Goal: Navigation & Orientation: Find specific page/section

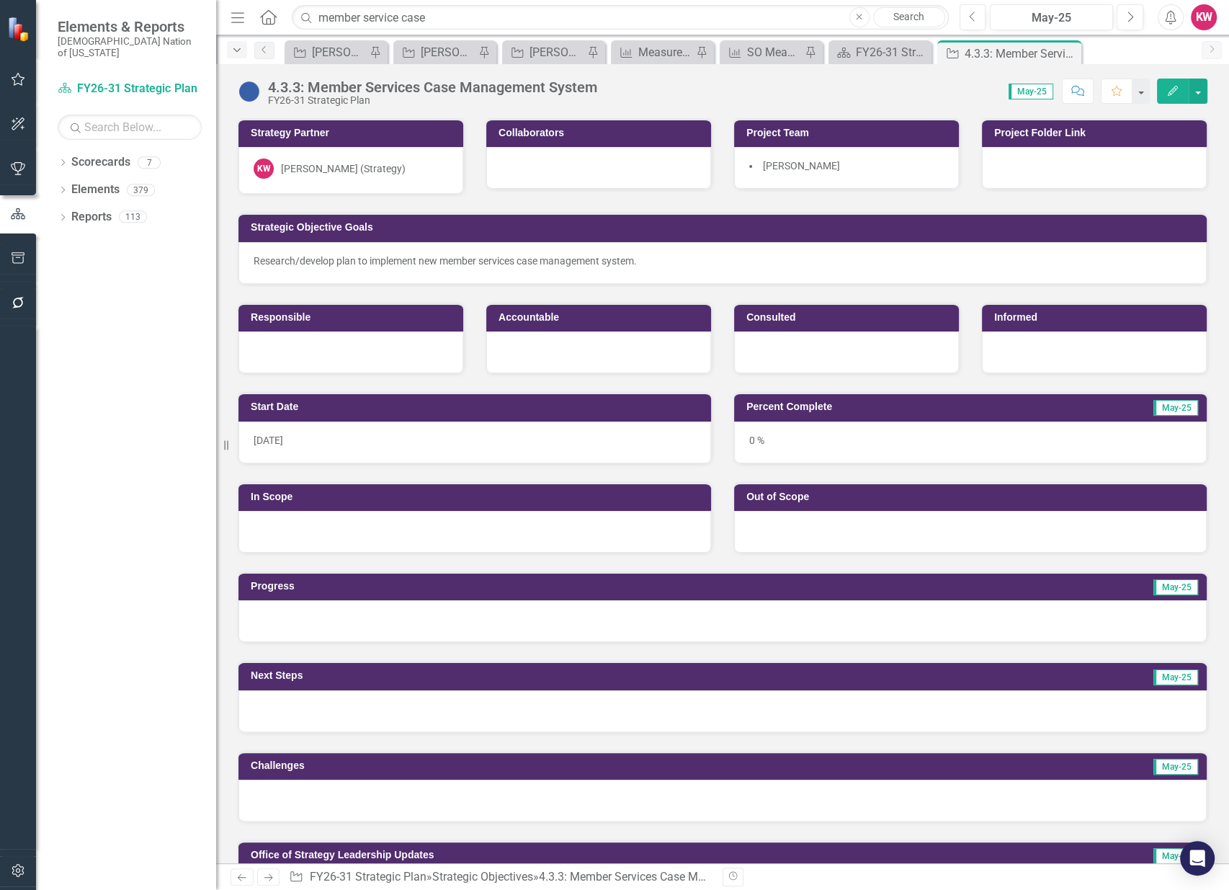
click at [242, 52] on icon "Dropdown" at bounding box center [237, 50] width 13 height 10
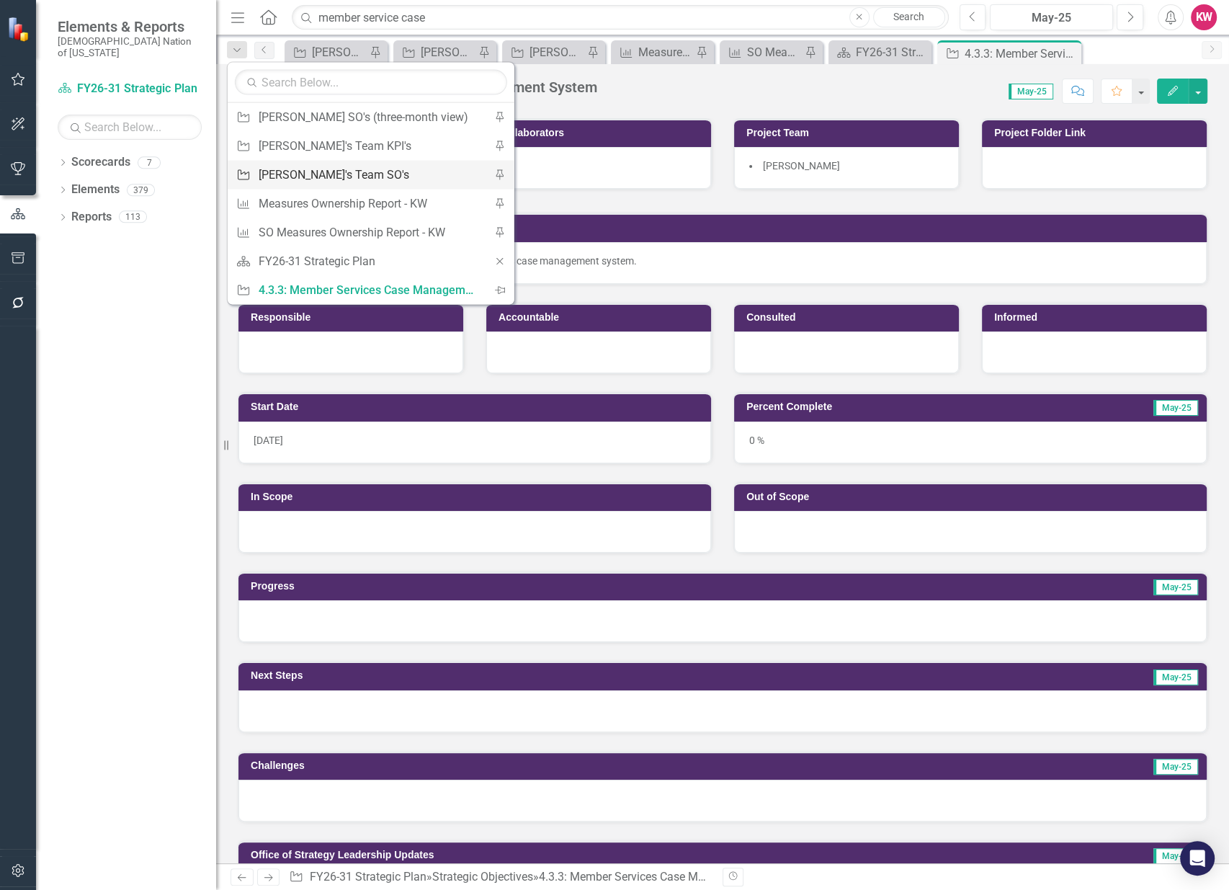
click at [295, 177] on div "[PERSON_NAME]'s Team SO's" at bounding box center [369, 175] width 220 height 18
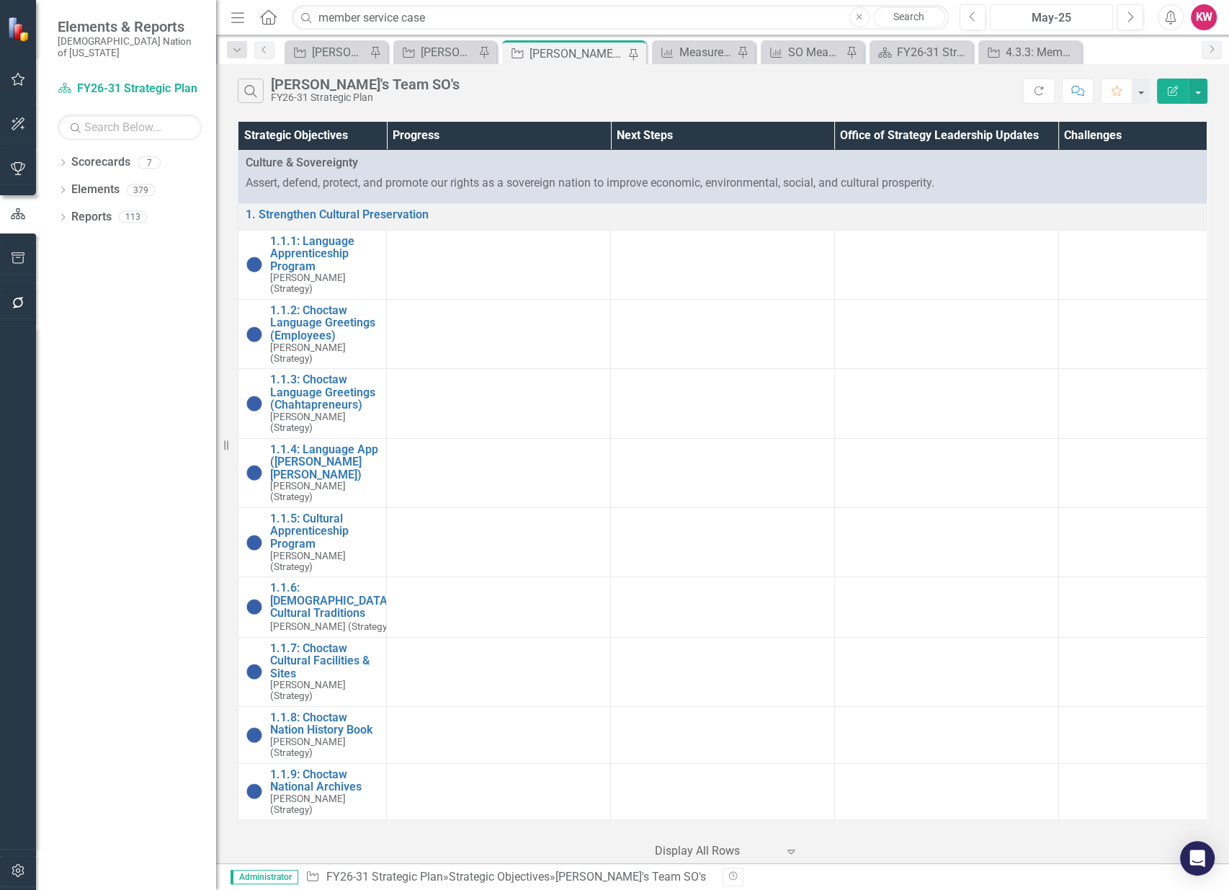
click at [1068, 21] on div "May-25" at bounding box center [1051, 17] width 113 height 17
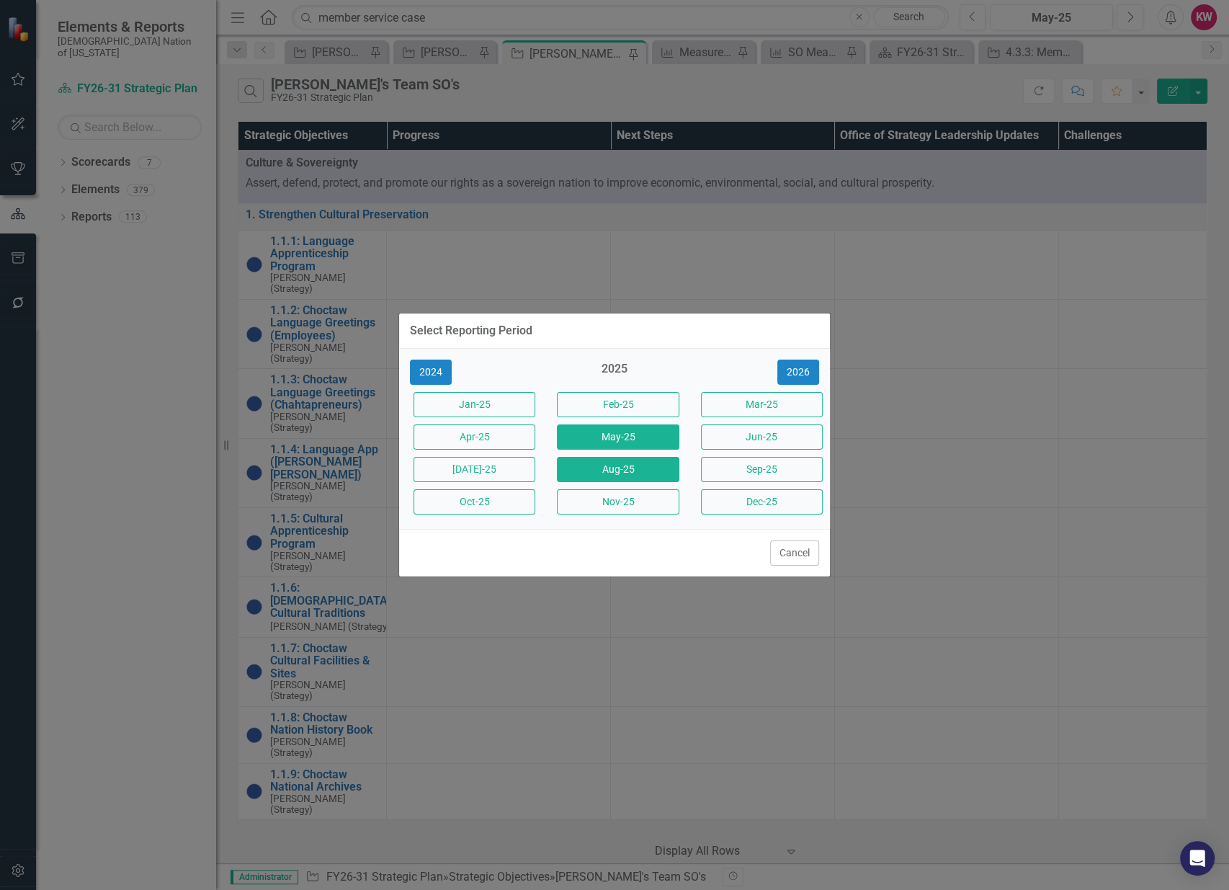
click at [605, 468] on button "Aug-25" at bounding box center [618, 469] width 122 height 25
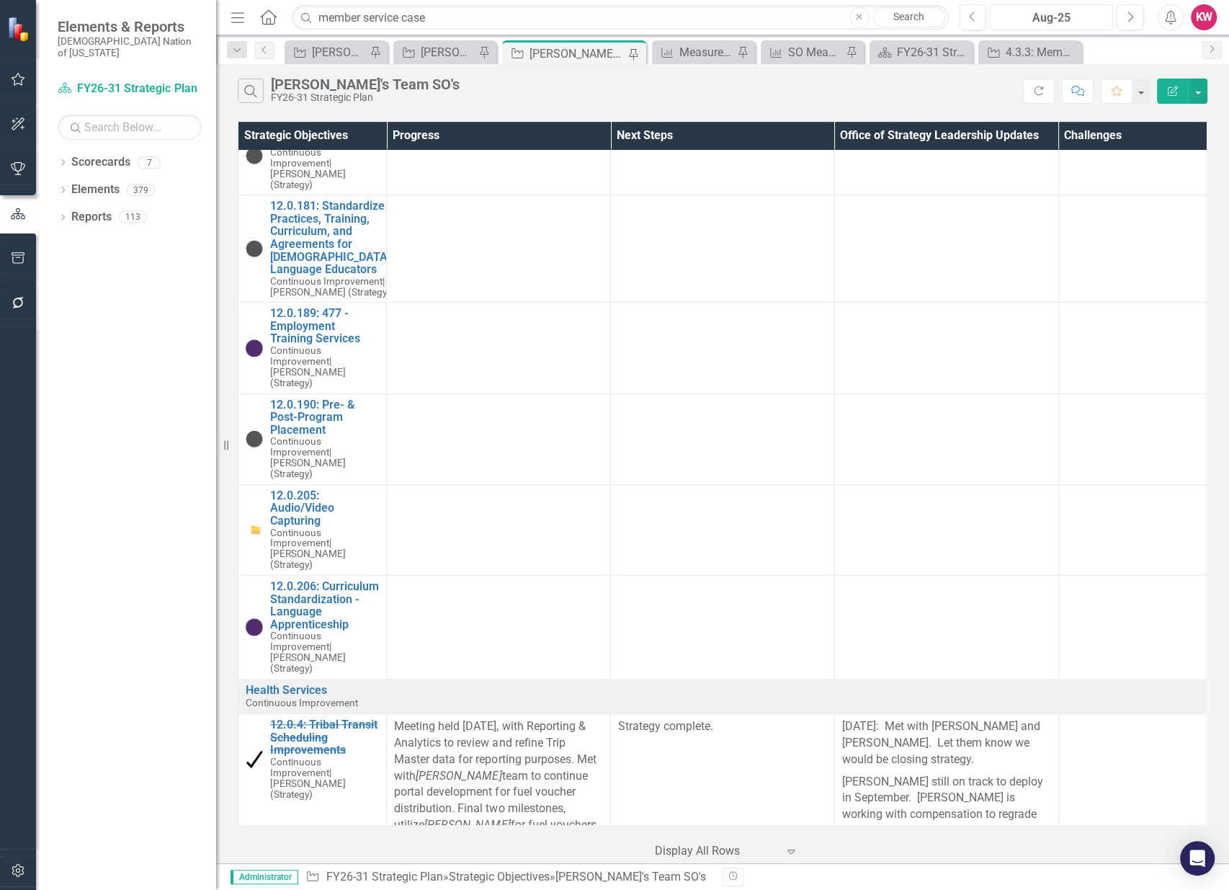
scroll to position [12086, 0]
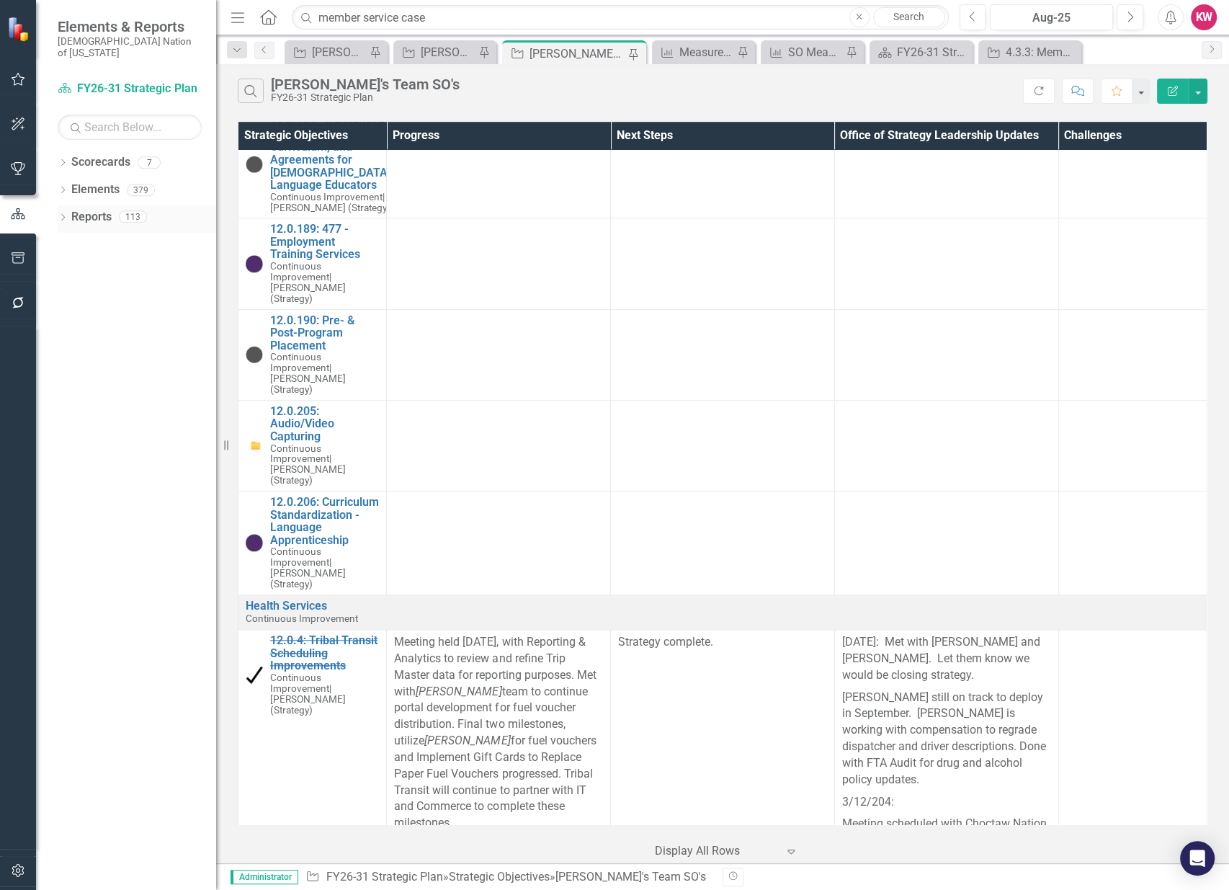
click at [84, 209] on link "Reports" at bounding box center [91, 217] width 40 height 17
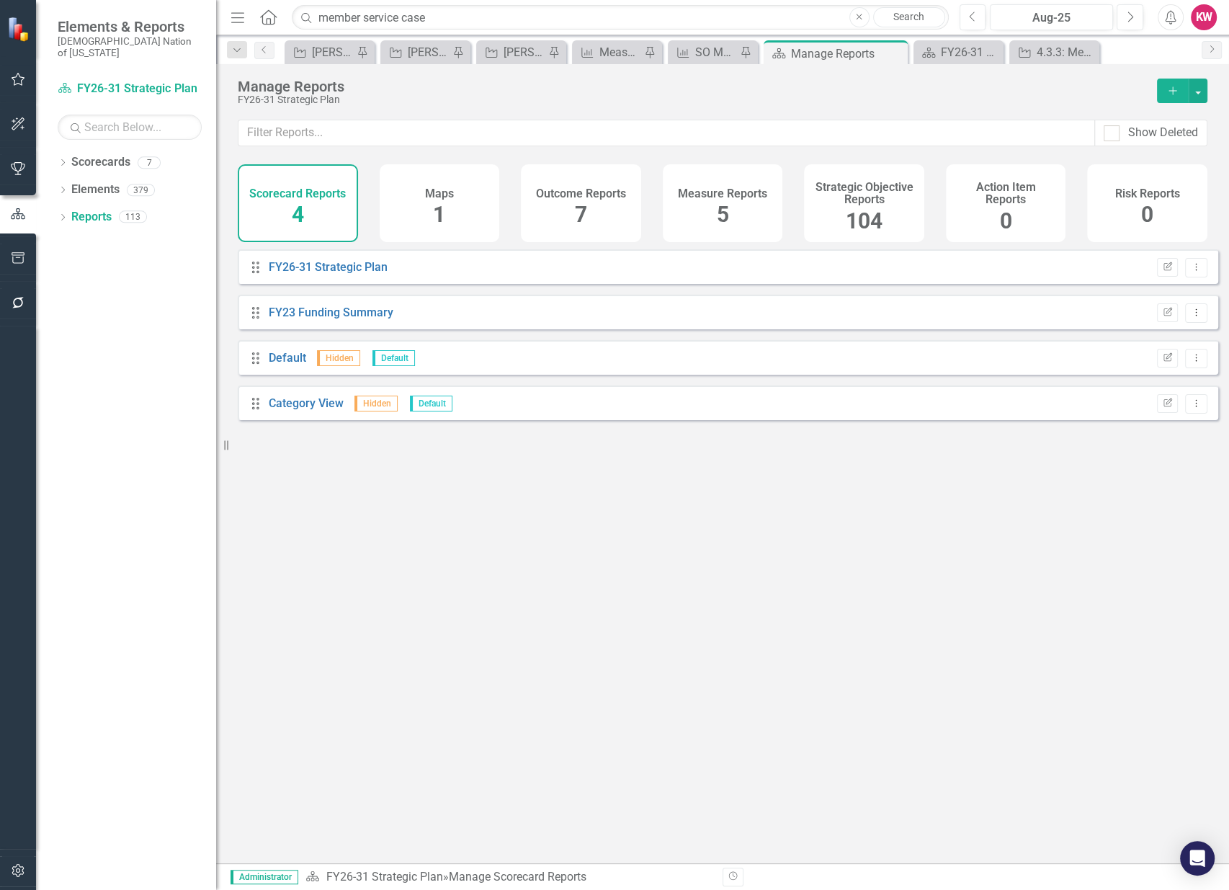
click at [857, 222] on span "104" at bounding box center [864, 220] width 37 height 25
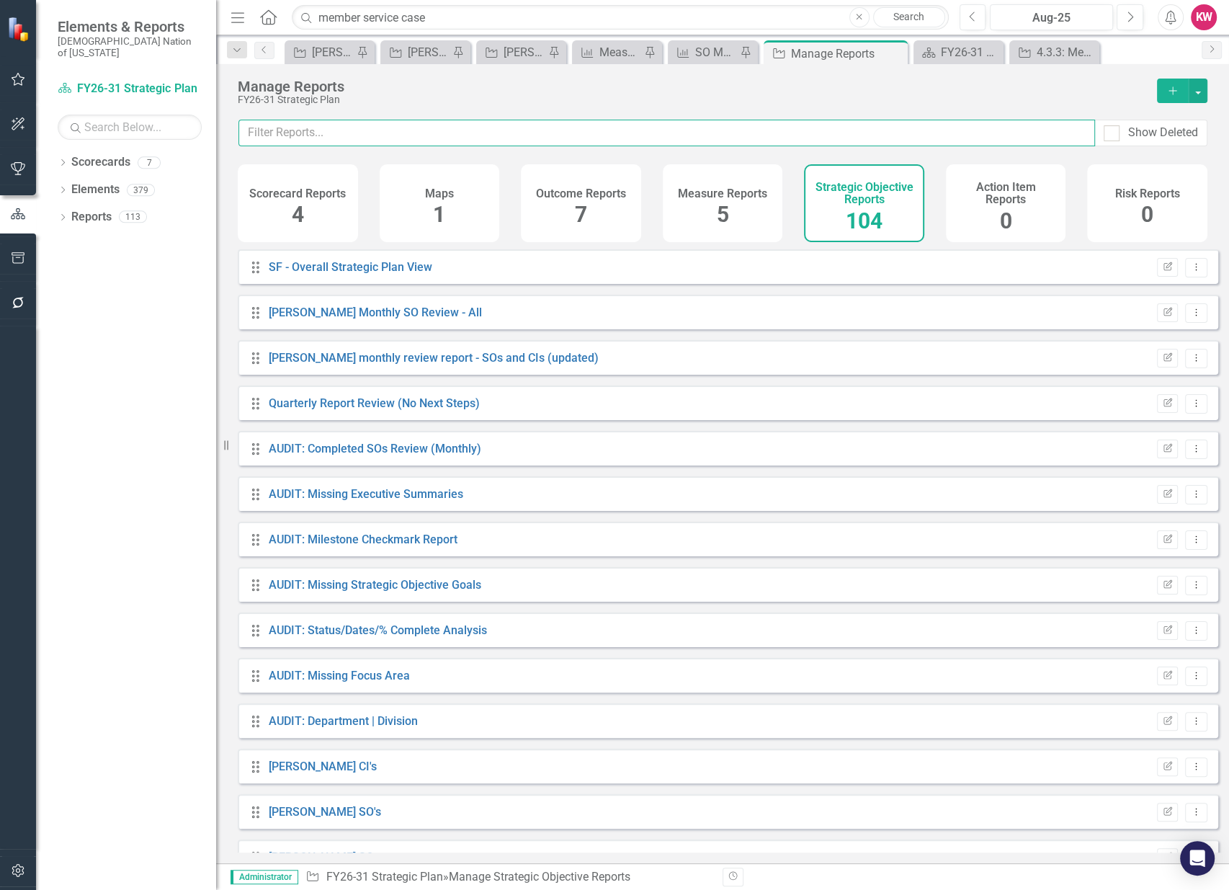
click at [392, 130] on input "text" at bounding box center [666, 133] width 857 height 27
type input "y"
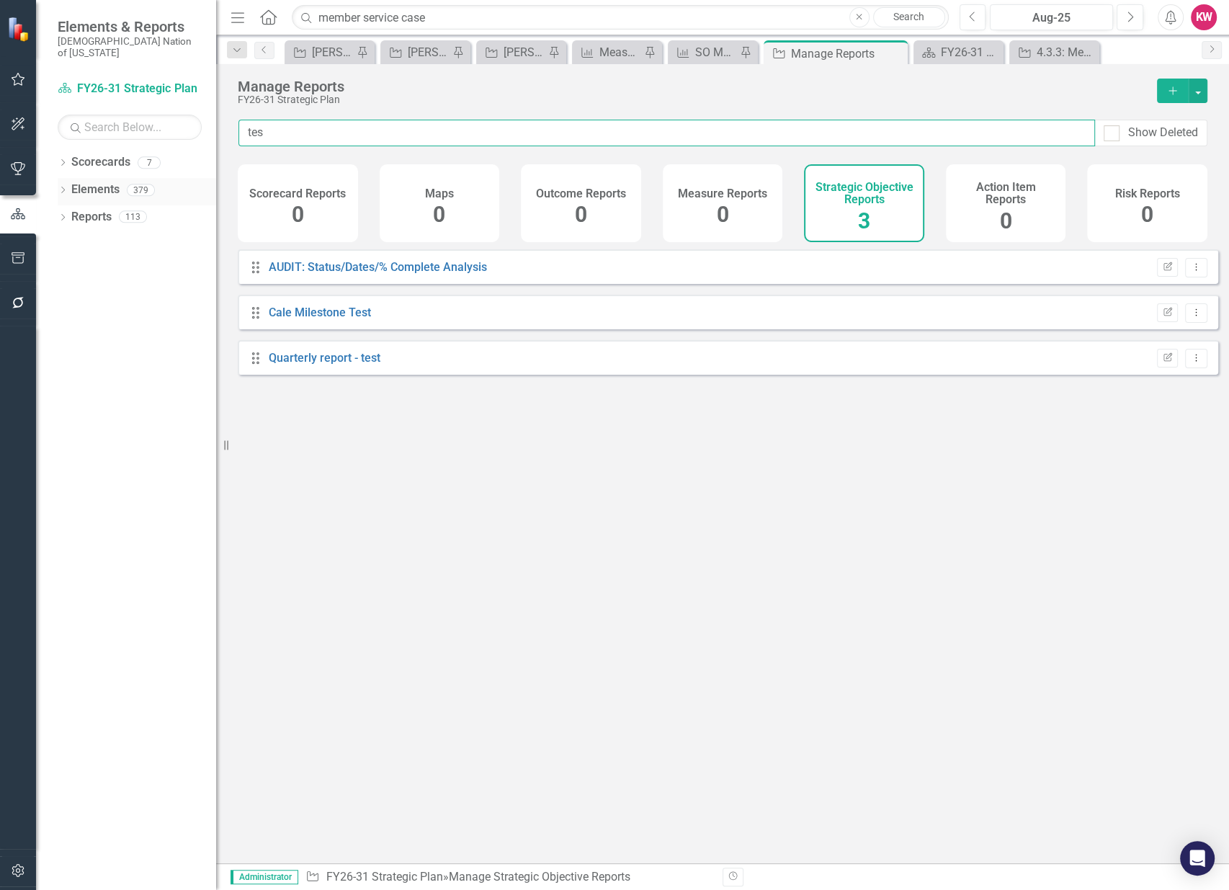
type input "tes"
click at [91, 182] on link "Elements" at bounding box center [95, 190] width 48 height 17
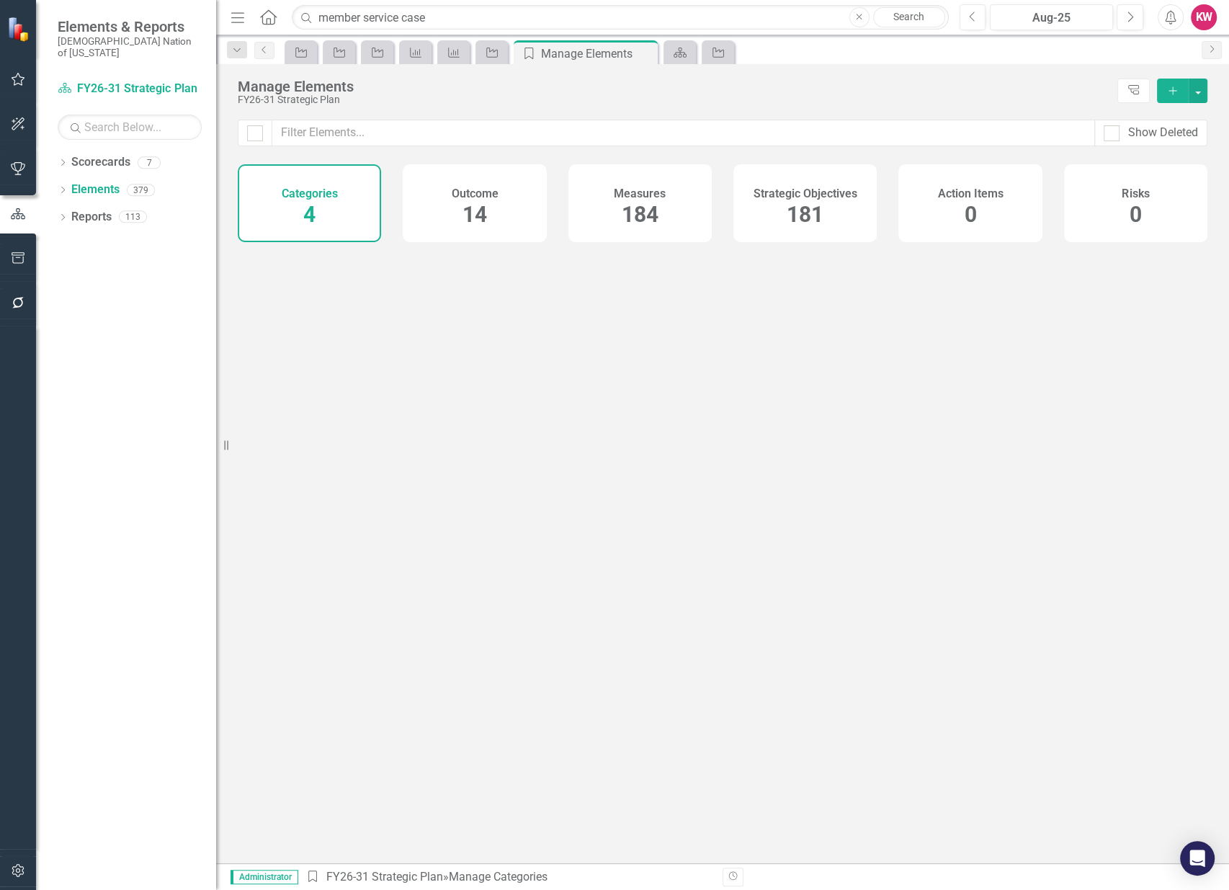
click at [796, 206] on span "181" at bounding box center [805, 214] width 37 height 25
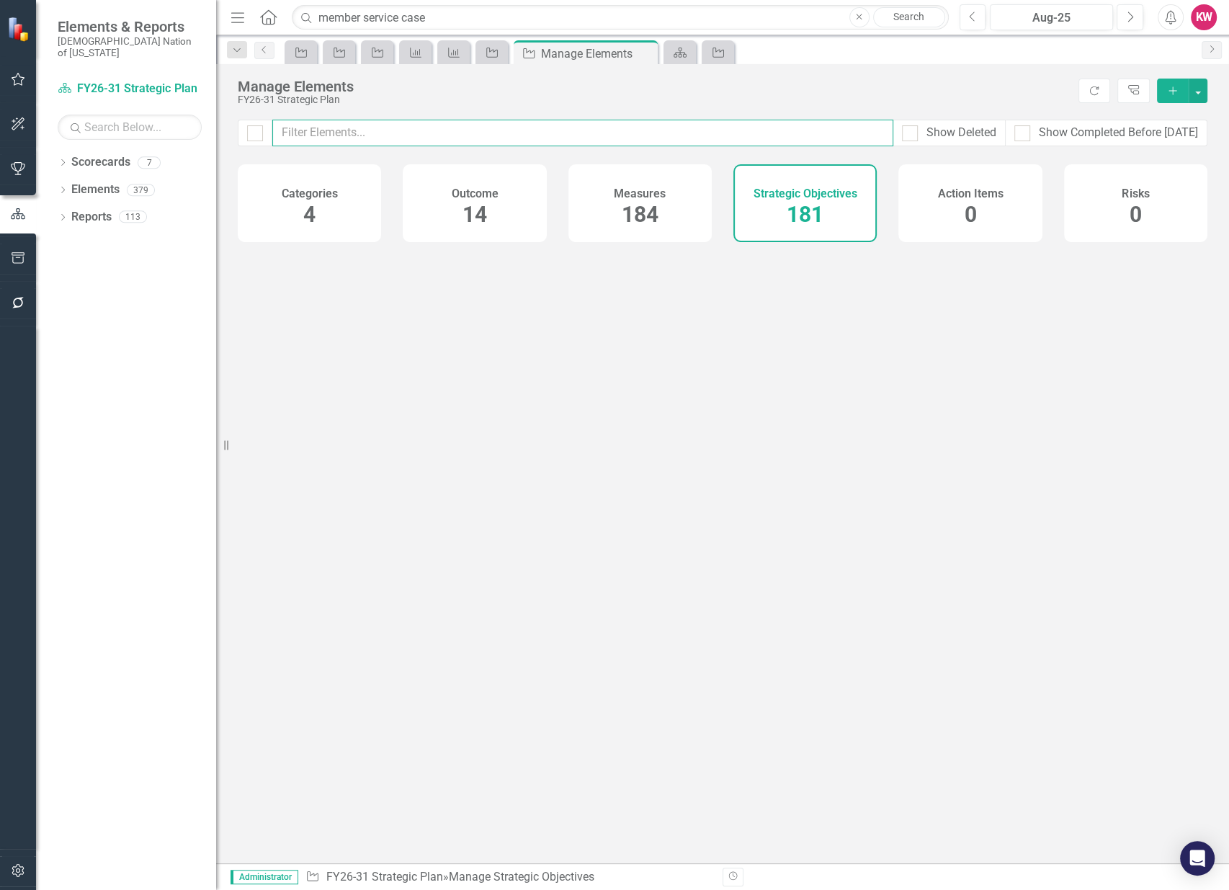
click at [653, 125] on input "text" at bounding box center [582, 133] width 621 height 27
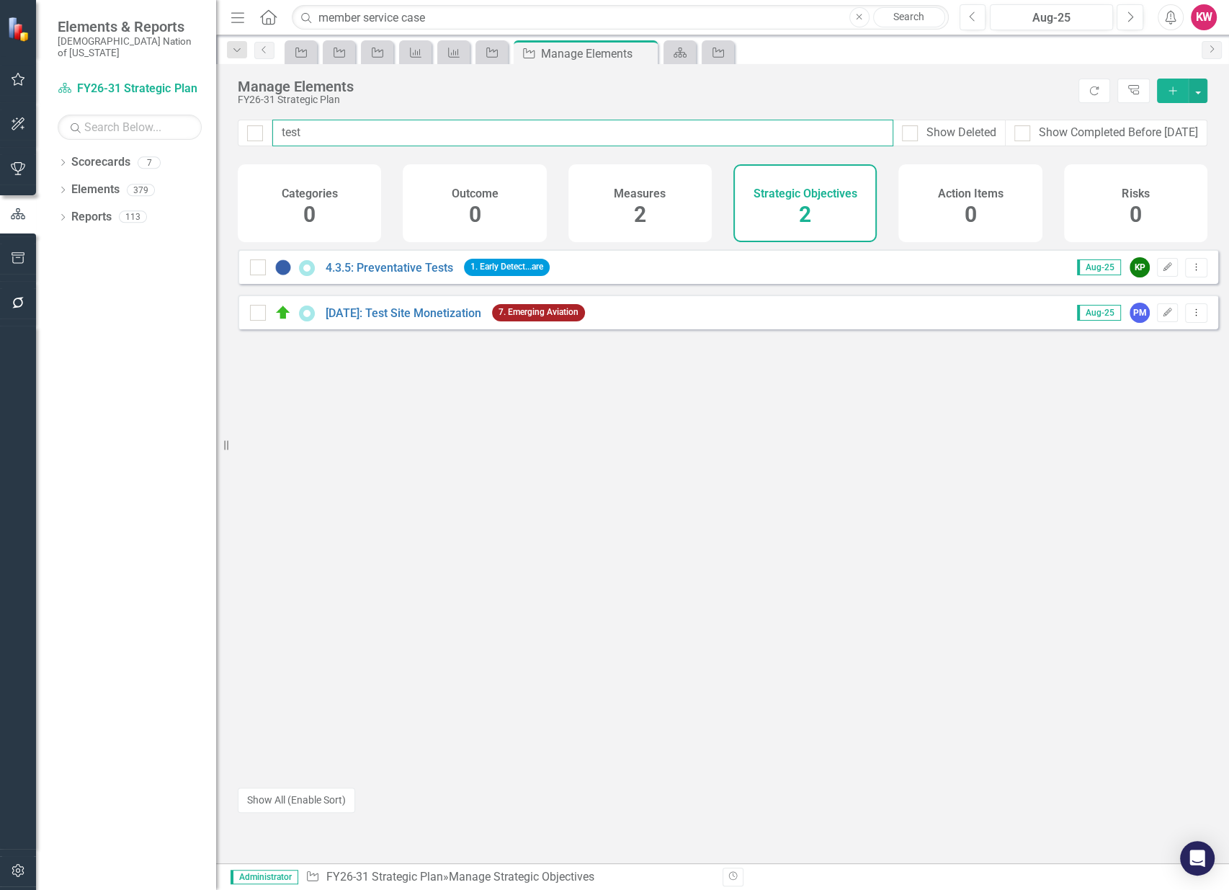
click at [354, 138] on input "test" at bounding box center [582, 133] width 621 height 27
type input "test"
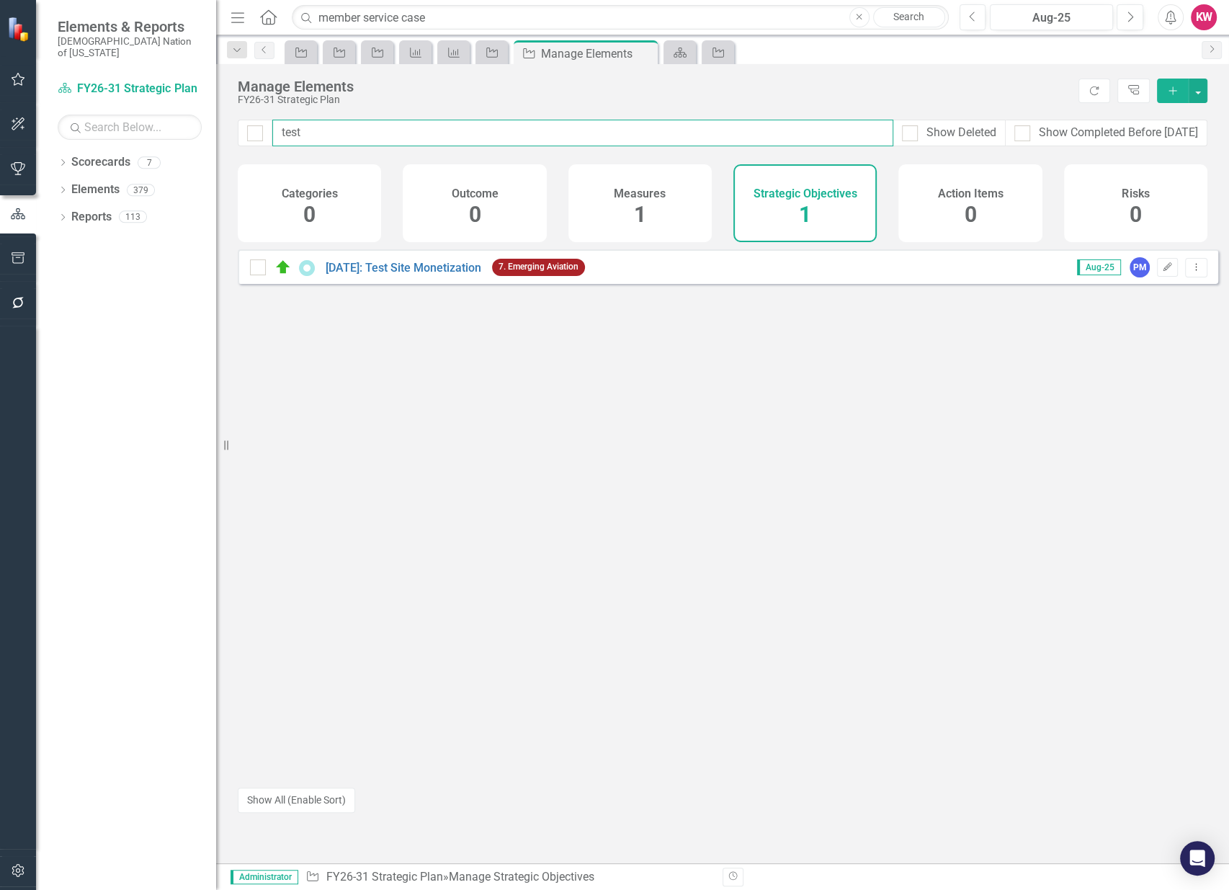
drag, startPoint x: 335, startPoint y: 131, endPoint x: 238, endPoint y: 133, distance: 97.3
click at [238, 133] on div "test Show Deleted Show Completed Before [DATE]" at bounding box center [723, 133] width 970 height 27
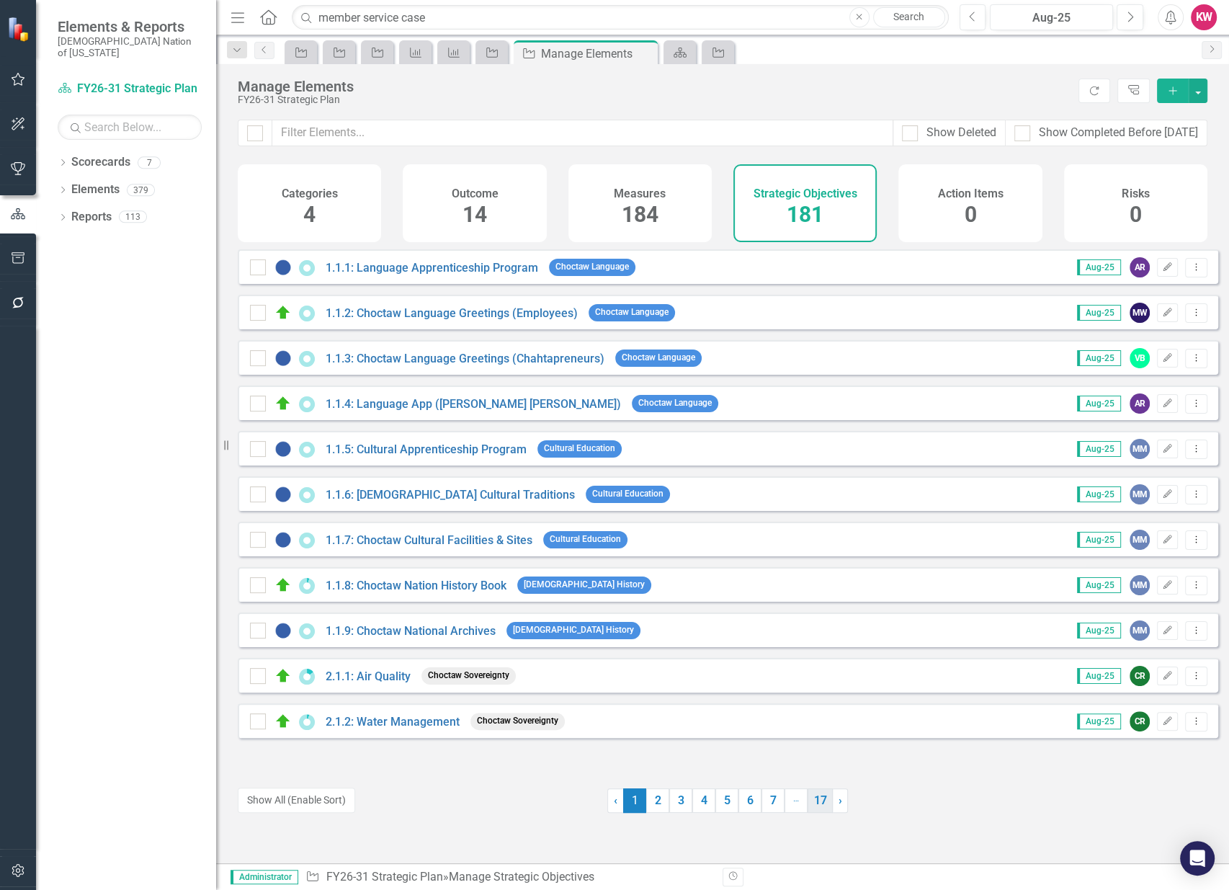
click at [819, 805] on link "17" at bounding box center [820, 800] width 25 height 24
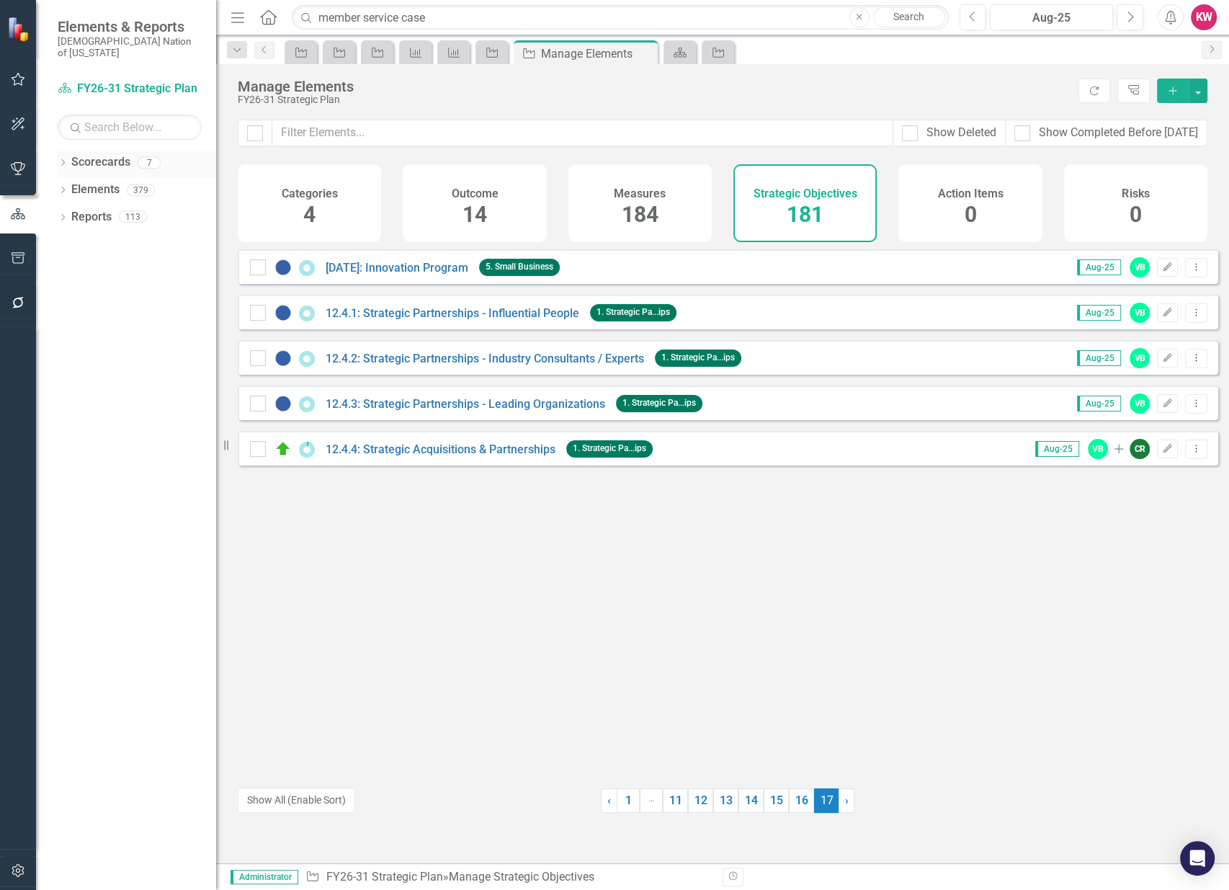
click at [110, 154] on link "Scorecards" at bounding box center [100, 162] width 59 height 17
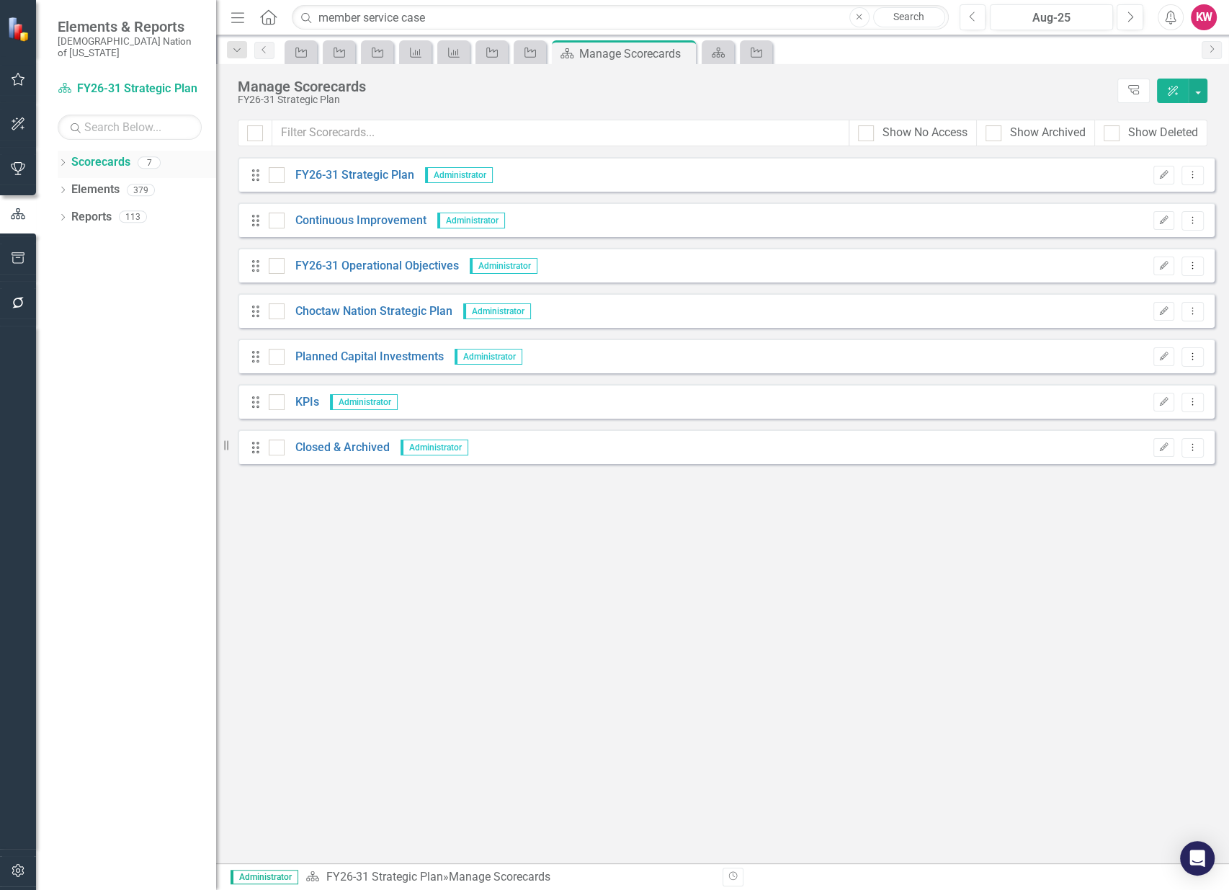
click at [60, 160] on icon "Dropdown" at bounding box center [63, 164] width 10 height 8
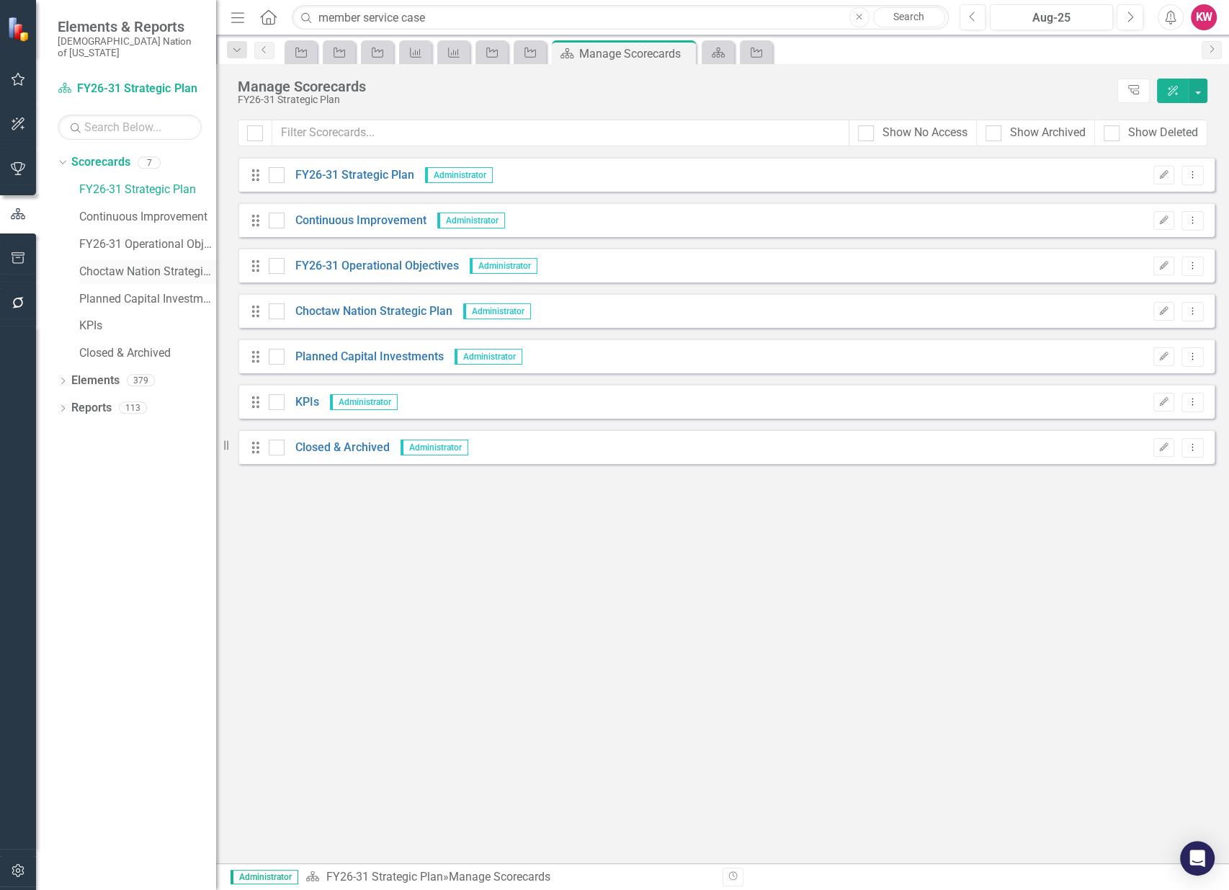
click at [100, 264] on link "Choctaw Nation Strategic Plan" at bounding box center [147, 272] width 137 height 17
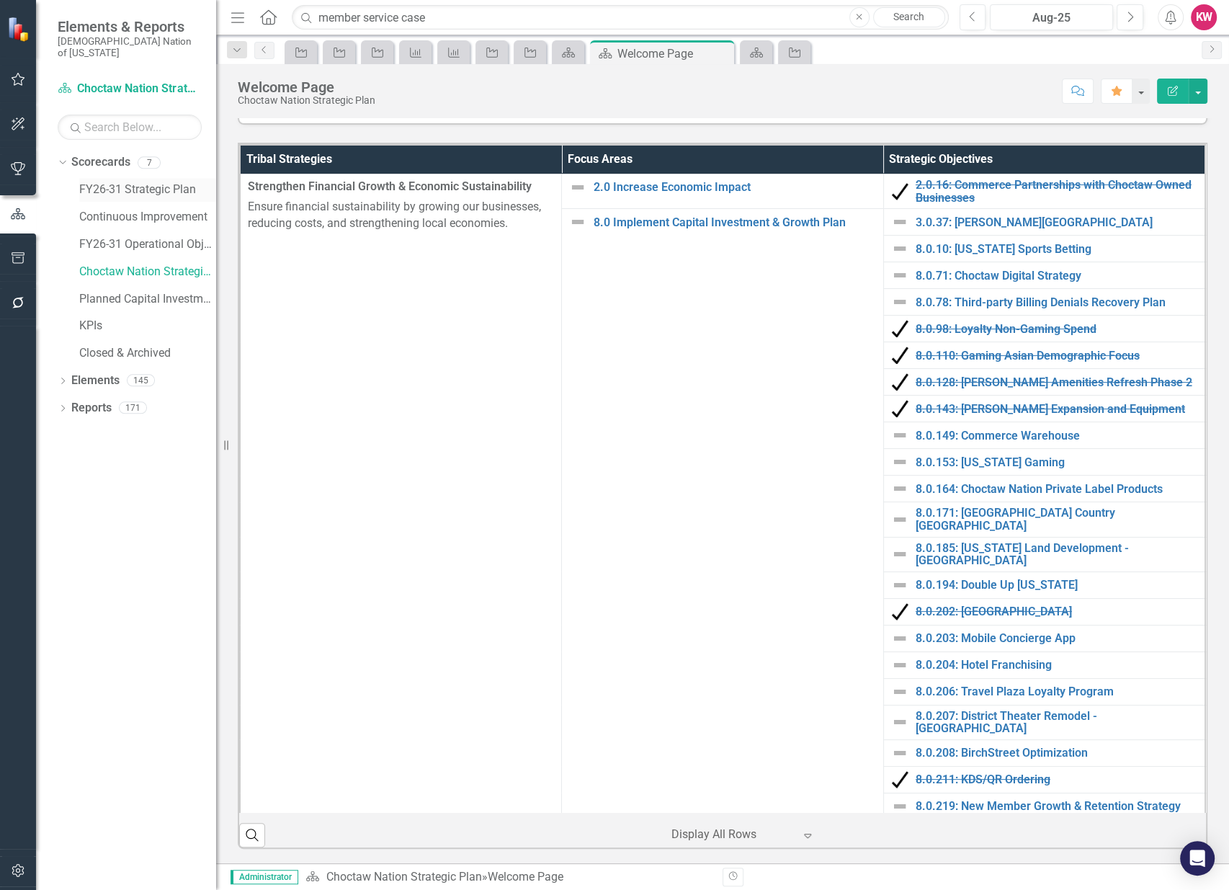
click at [130, 182] on link "FY26-31 Strategic Plan" at bounding box center [147, 190] width 137 height 17
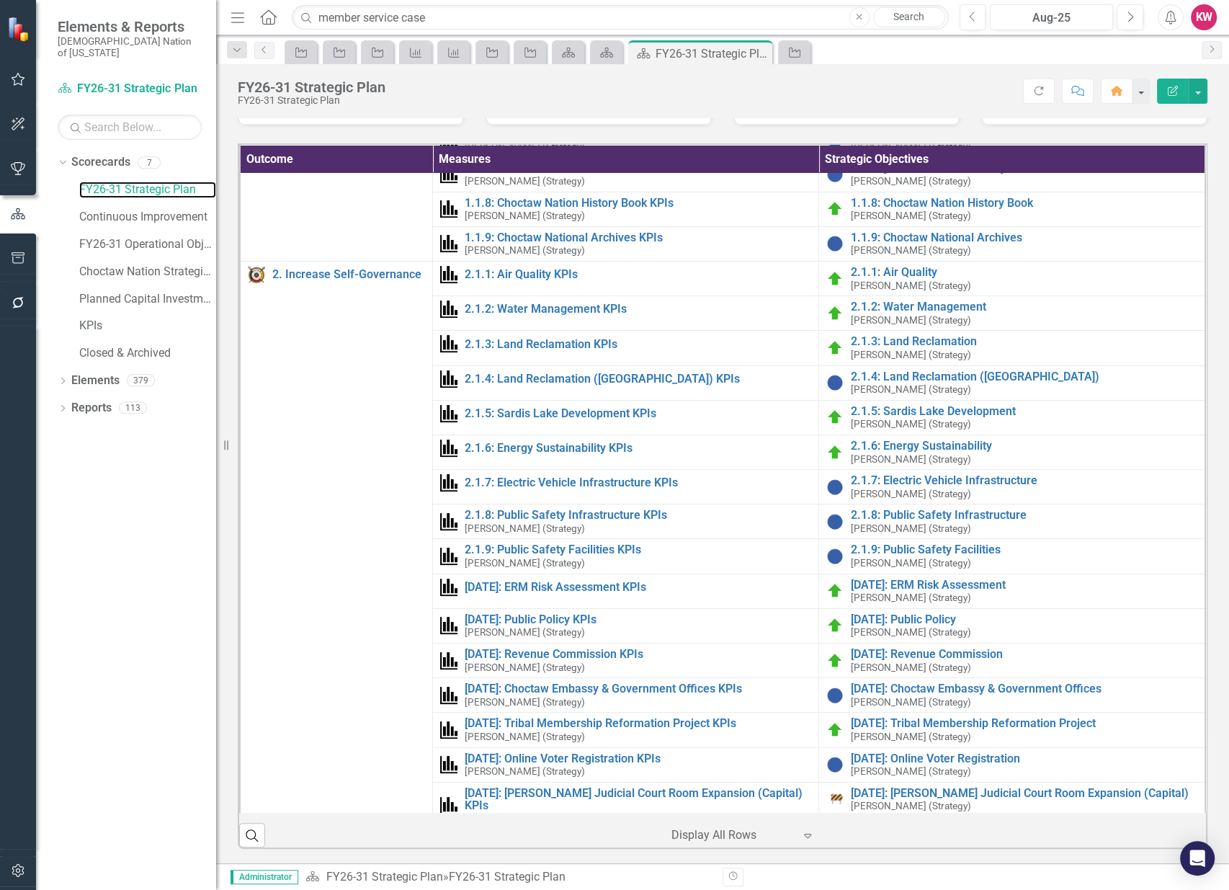
scroll to position [630, 0]
click at [107, 696] on div "Dropdown Scorecards 7 FY26-31 Strategic Plan Continuous Improvement FY26-31 Ope…" at bounding box center [126, 520] width 180 height 739
